Goal: Information Seeking & Learning: Find specific fact

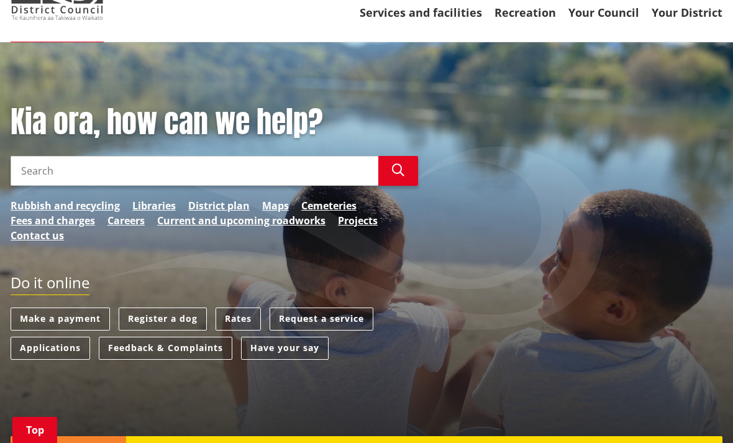
scroll to position [151, 0]
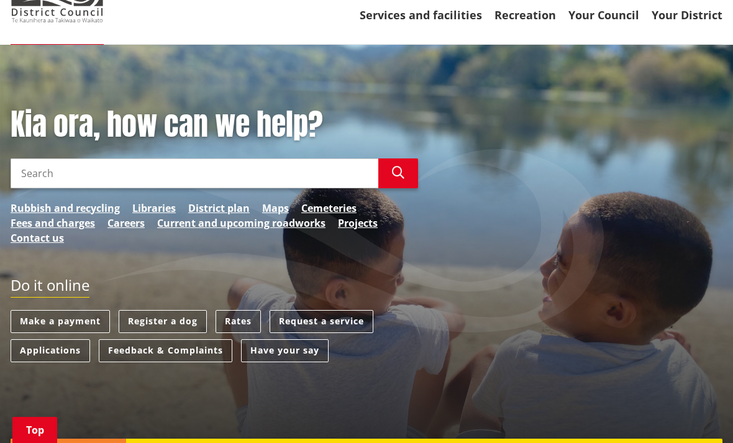
click at [246, 310] on link "Rates" at bounding box center [237, 321] width 45 height 23
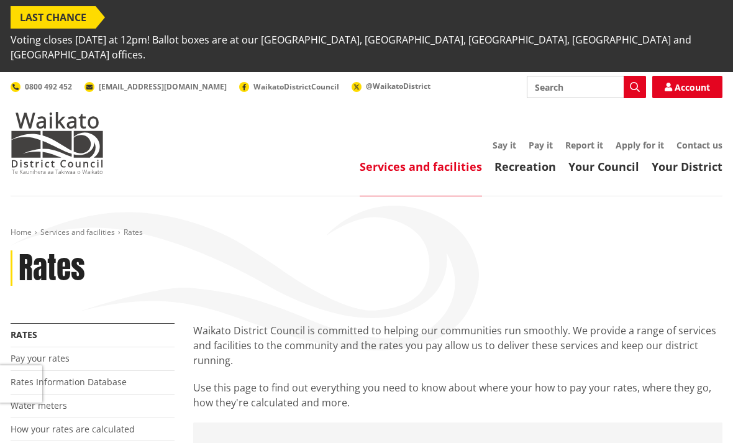
click at [109, 376] on link "Rates Information Database" at bounding box center [69, 382] width 116 height 12
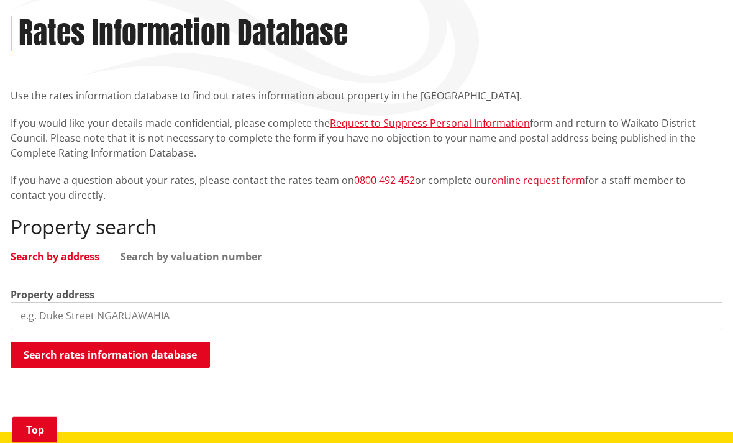
click at [311, 302] on input "search" at bounding box center [366, 315] width 711 height 27
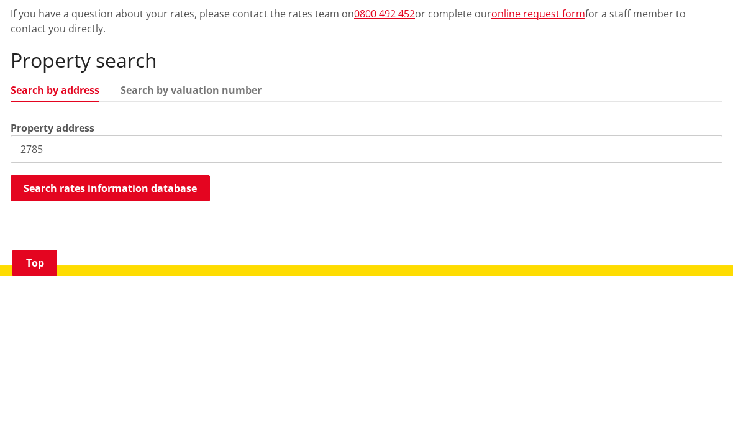
click at [180, 342] on button "Search rates information database" at bounding box center [110, 355] width 199 height 26
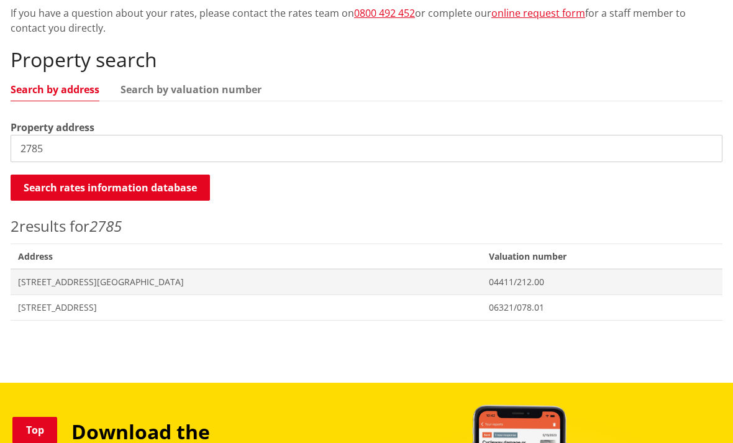
click at [71, 301] on span "2785 Wairamarama Onewhero Road TUAKAU" at bounding box center [246, 307] width 456 height 12
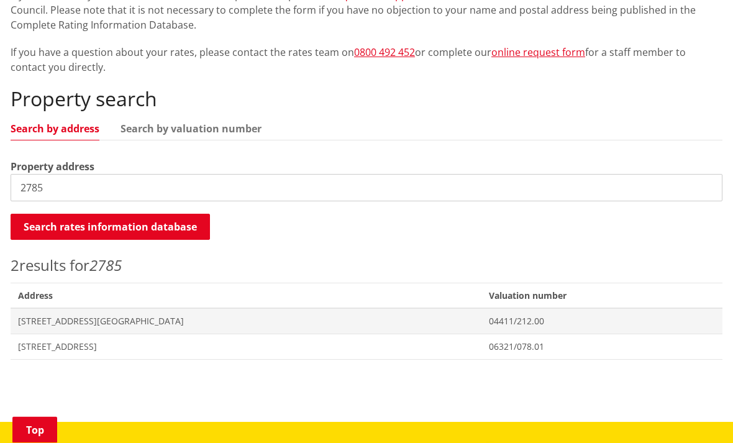
scroll to position [354, 0]
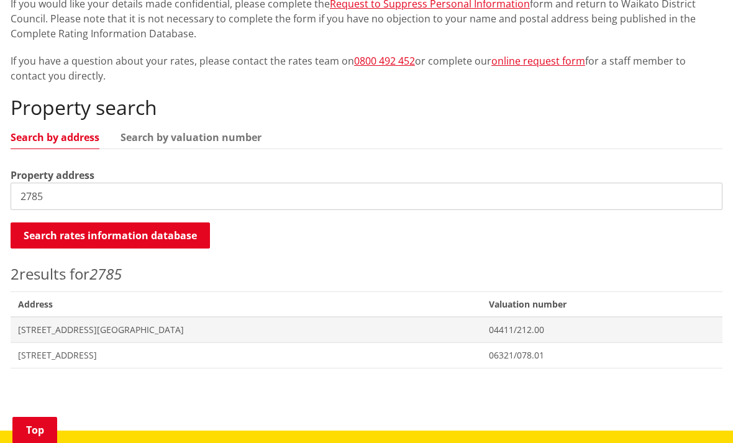
click at [65, 183] on input "2785" at bounding box center [366, 196] width 711 height 27
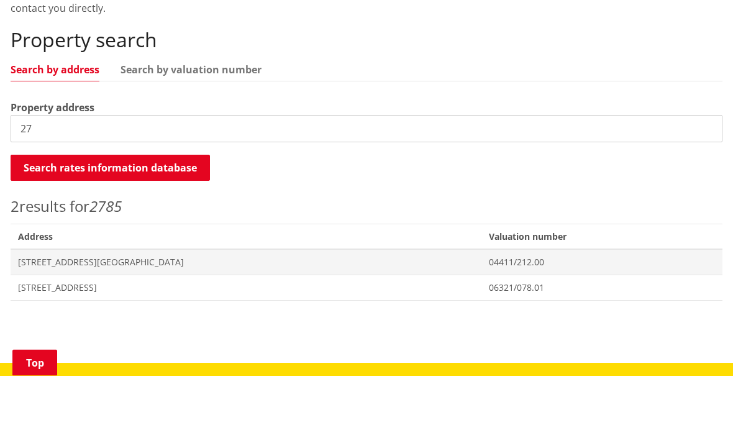
type input "2"
type input "Wairamarama"
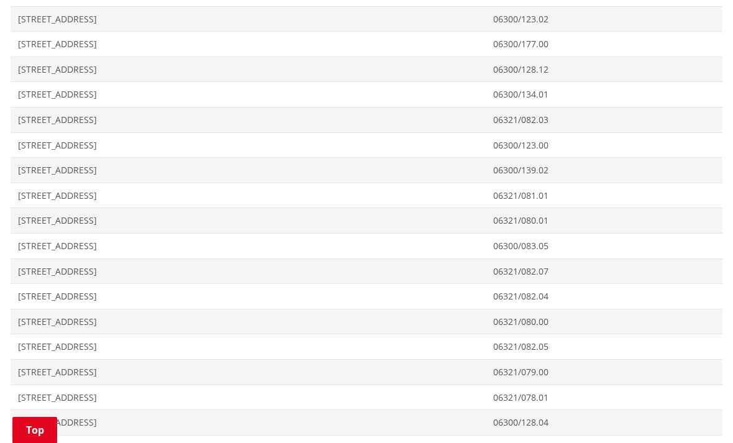
scroll to position [1268, 0]
click at [187, 367] on span "2739 Wairamarama Onewhero Road TUAKAU" at bounding box center [248, 373] width 460 height 12
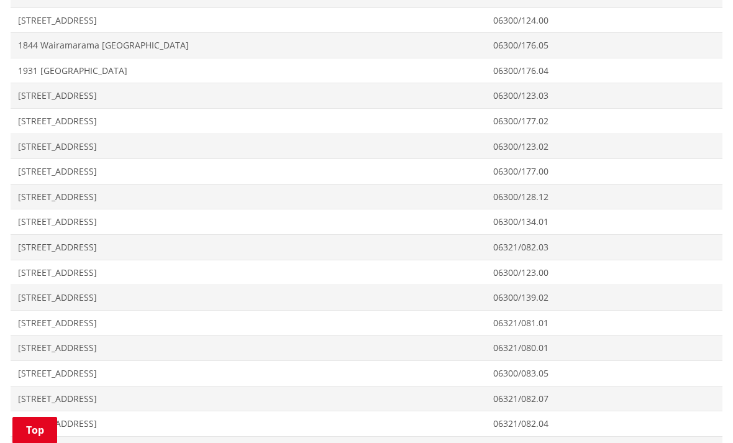
scroll to position [1142, 0]
click at [410, 166] on span "2196 Wairamarama Onewhero Road TUAKAU" at bounding box center [248, 172] width 460 height 12
click at [392, 115] on span "2158 Wairamarama Onewhero Road TUAKAU" at bounding box center [248, 121] width 460 height 12
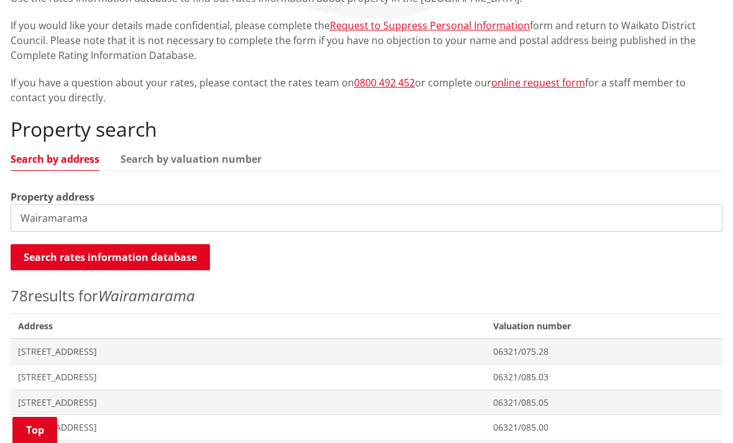
scroll to position [320, 0]
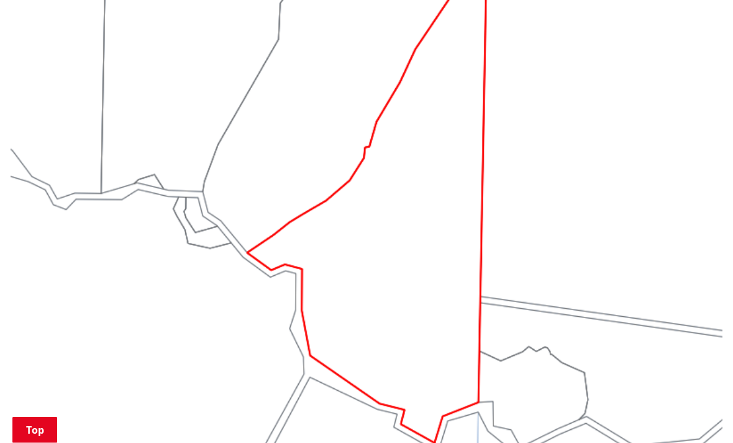
scroll to position [1230, 0]
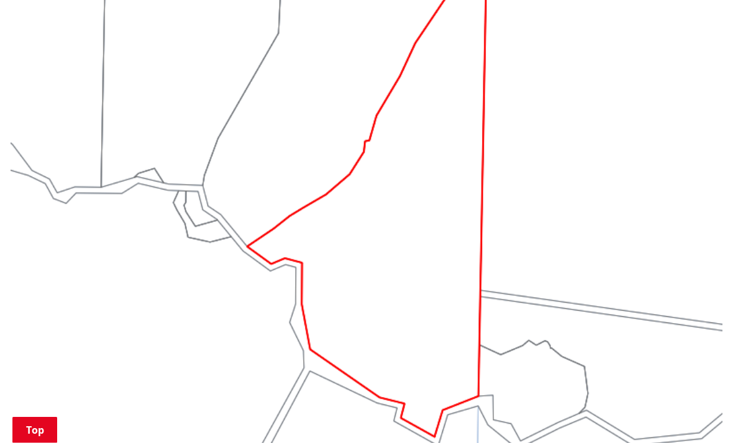
click at [398, 282] on img at bounding box center [366, 206] width 711 height 534
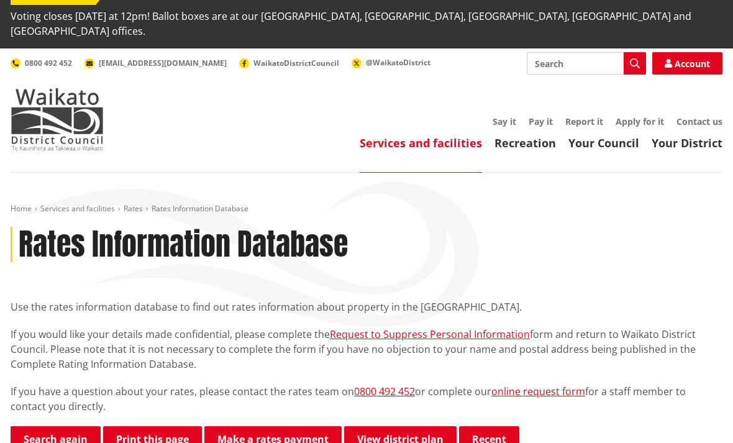
scroll to position [0, 0]
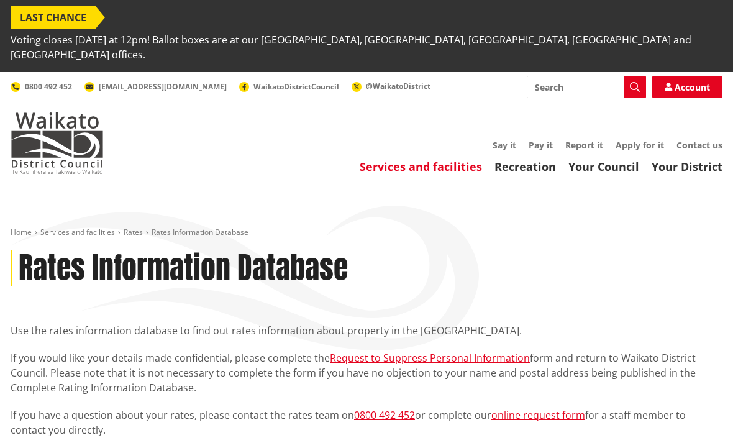
click at [62, 250] on h1 "Rates Information Database" at bounding box center [183, 268] width 329 height 36
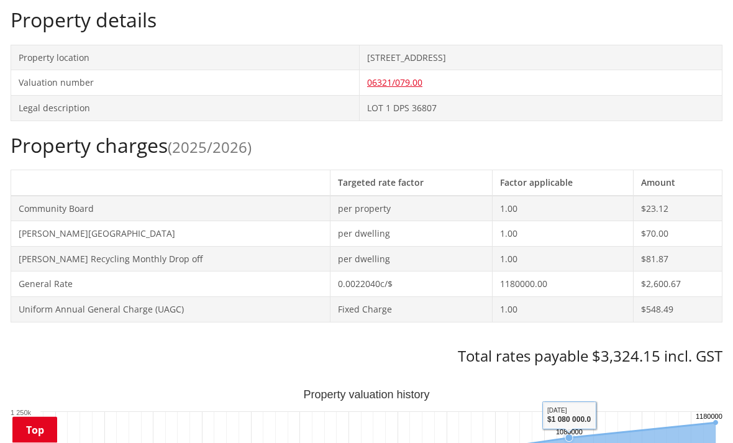
scroll to position [479, 0]
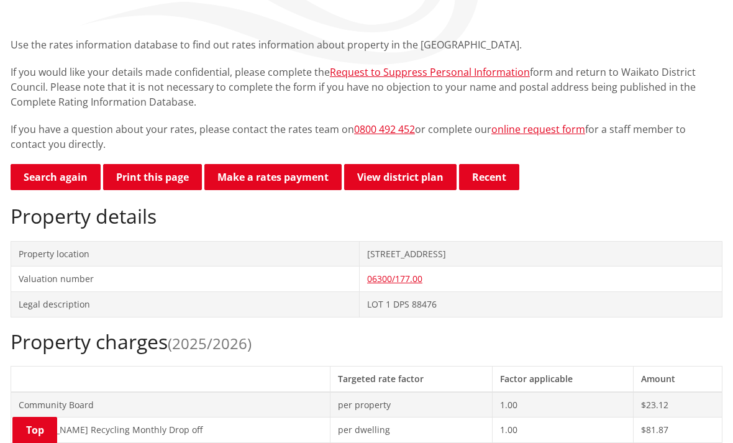
scroll to position [283, 0]
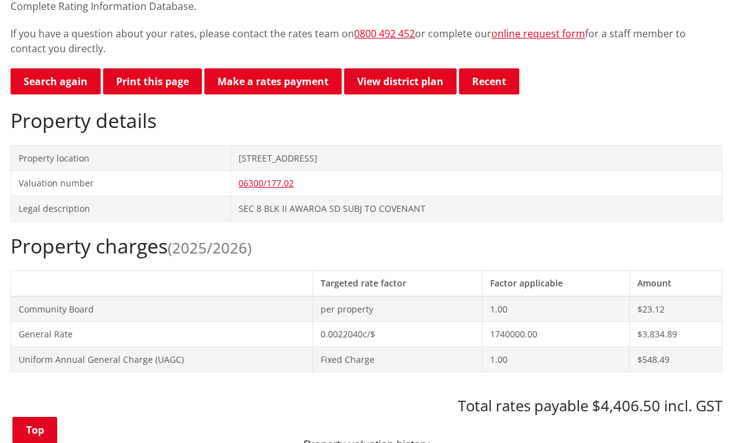
scroll to position [379, 0]
